Goal: Information Seeking & Learning: Understand process/instructions

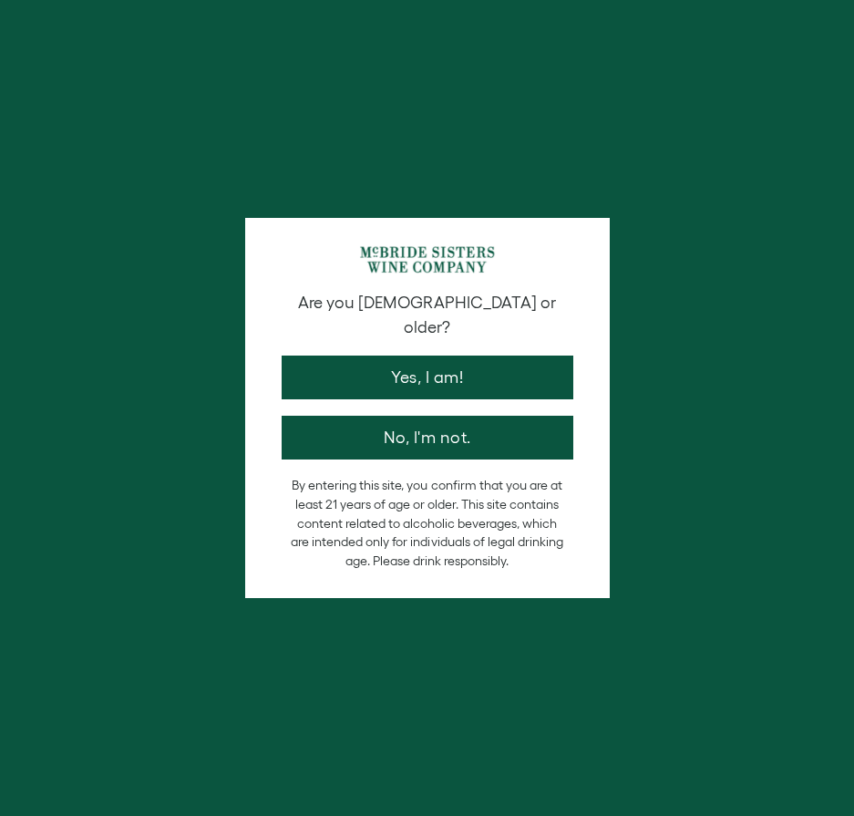
click at [426, 510] on p "By entering this site, you confirm that you are at least 21 years of age or old…" at bounding box center [427, 523] width 273 height 94
